Goal: Task Accomplishment & Management: Use online tool/utility

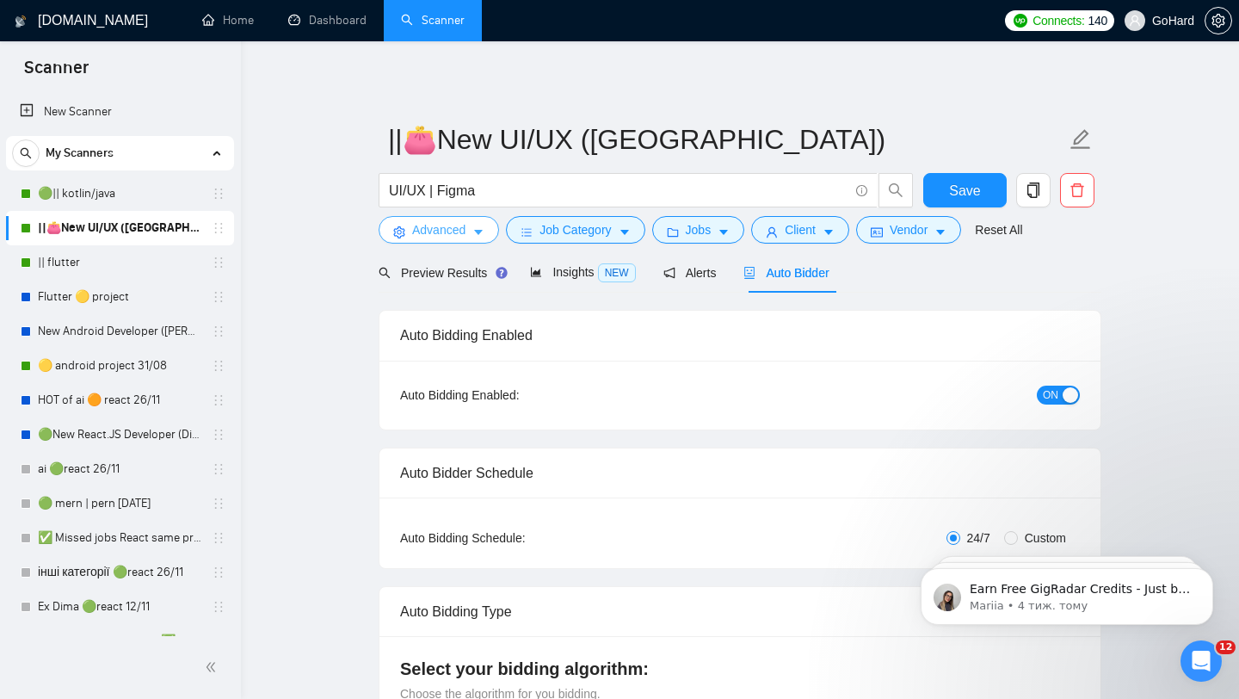
click at [437, 237] on span "Advanced" at bounding box center [438, 229] width 53 height 19
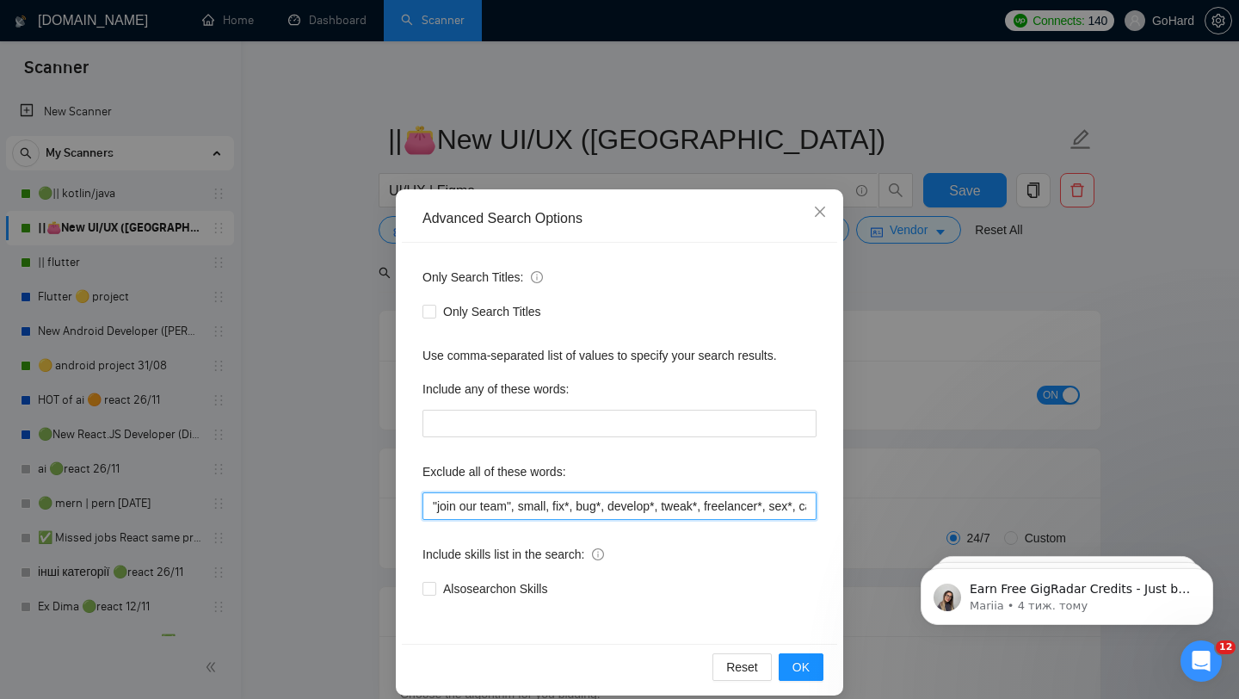
click at [522, 507] on input ""join our team", small, fix*, bug*, develop*, tweak*, freelancer*, sex*, casino…" at bounding box center [620, 506] width 394 height 28
type input ""join our team", graphic design, graphic designer, small, fix*, bug*, develop*,…"
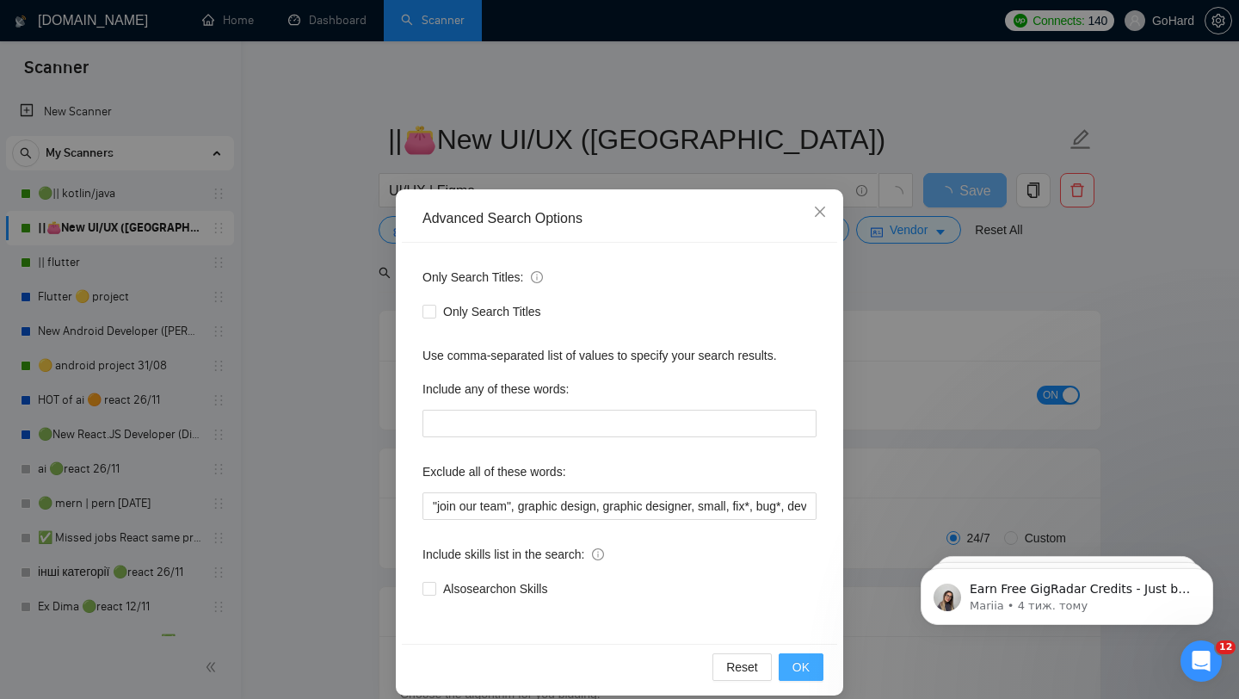
click at [806, 666] on span "OK" at bounding box center [801, 667] width 17 height 19
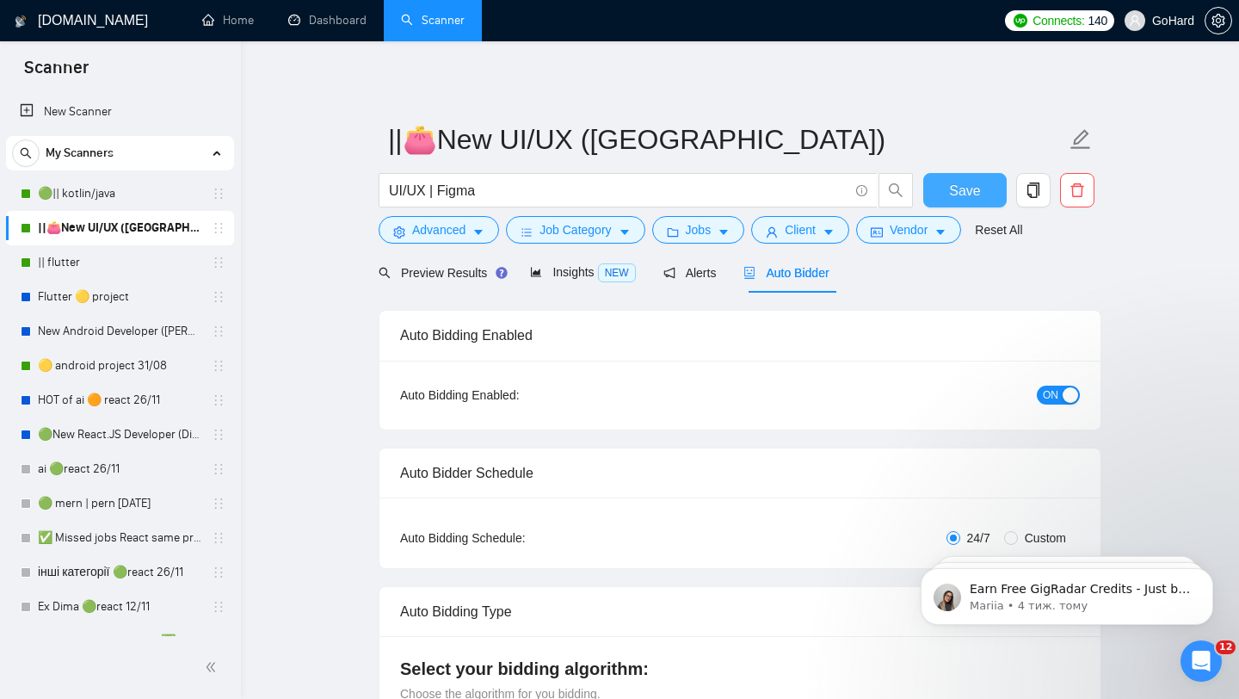
click at [970, 189] on span "Save" at bounding box center [964, 191] width 31 height 22
